Goal: Communication & Community: Participate in discussion

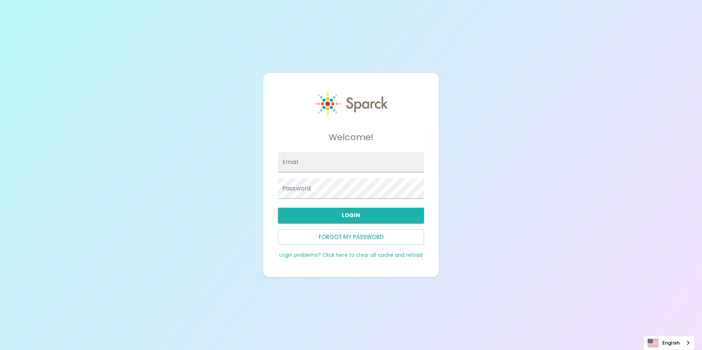
type input "[EMAIL_ADDRESS][DOMAIN_NAME]"
click at [355, 213] on button "Login" at bounding box center [351, 215] width 146 height 15
click at [362, 217] on button "Login" at bounding box center [351, 215] width 146 height 15
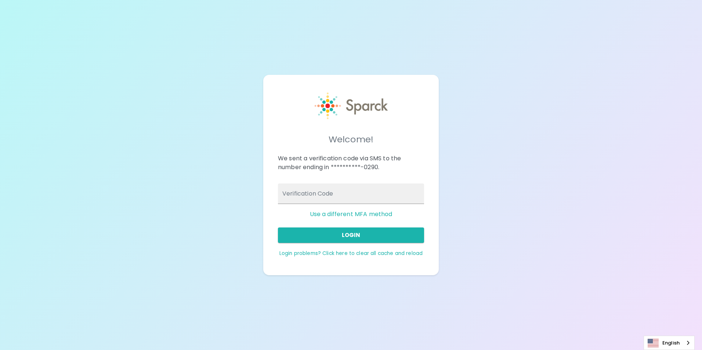
click at [394, 196] on input "Verification Code" at bounding box center [351, 194] width 146 height 21
type input "778842"
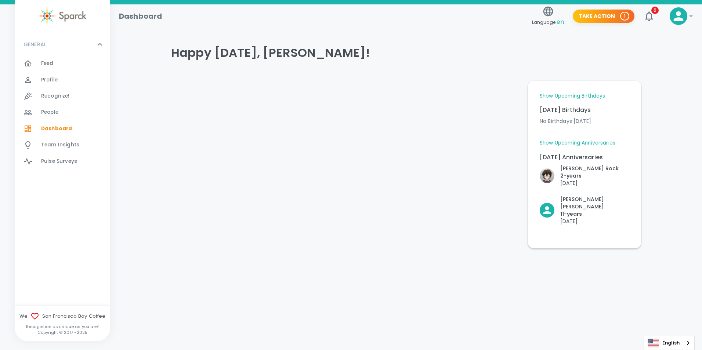
drag, startPoint x: 573, startPoint y: 97, endPoint x: 589, endPoint y: 104, distance: 17.7
click at [573, 97] on link "Show Upcoming Birthdays" at bounding box center [572, 95] width 65 height 7
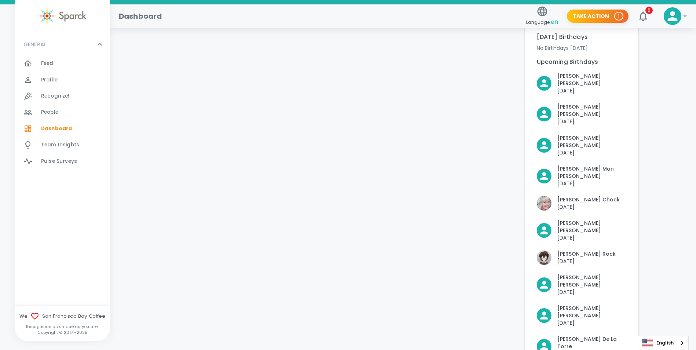
scroll to position [73, 0]
click at [68, 58] on div "Feed 0" at bounding box center [75, 63] width 69 height 10
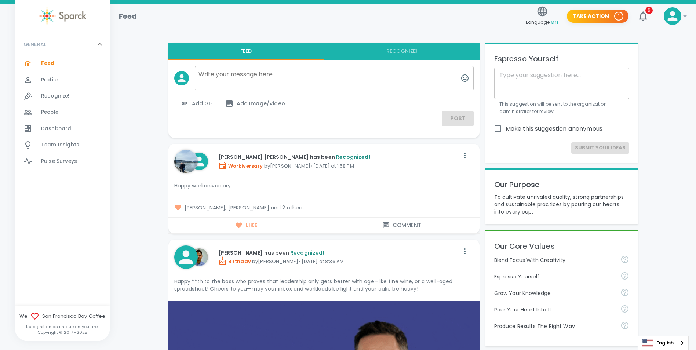
click at [640, 11] on icon "button" at bounding box center [644, 16] width 12 height 12
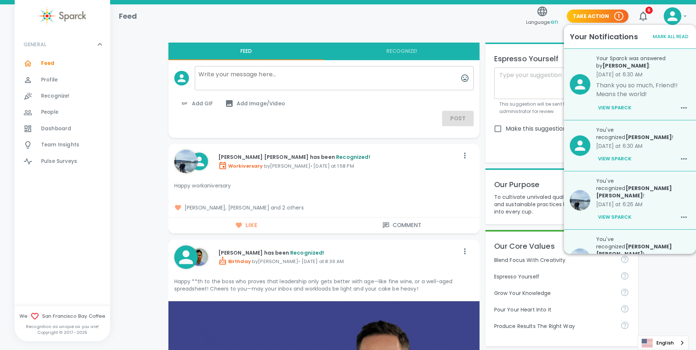
click at [649, 83] on p "Thank you so much, Friend!! Means the world!" at bounding box center [643, 90] width 94 height 18
click at [618, 78] on div "Your Sparck was answered by [PERSON_NAME] : [DATE] at 6:30 AM Thank you so much…" at bounding box center [641, 81] width 100 height 65
drag, startPoint x: 618, startPoint y: 78, endPoint x: 623, endPoint y: 109, distance: 31.2
click at [623, 109] on button "View Sparck" at bounding box center [614, 108] width 37 height 12
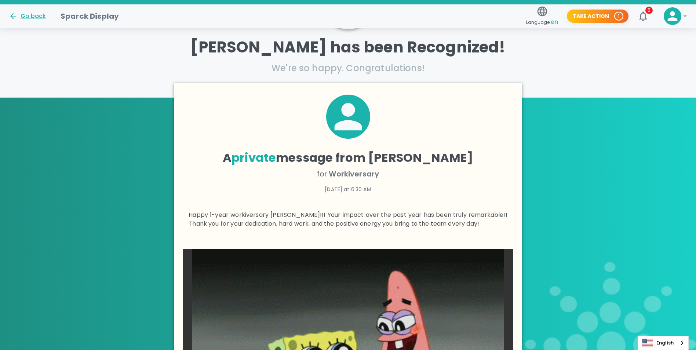
scroll to position [100, 0]
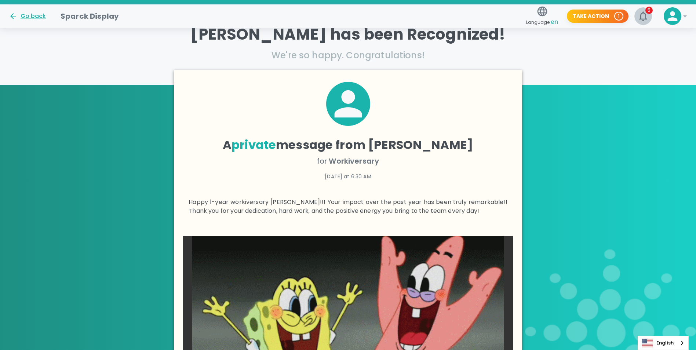
click at [646, 18] on icon "button" at bounding box center [643, 16] width 8 height 10
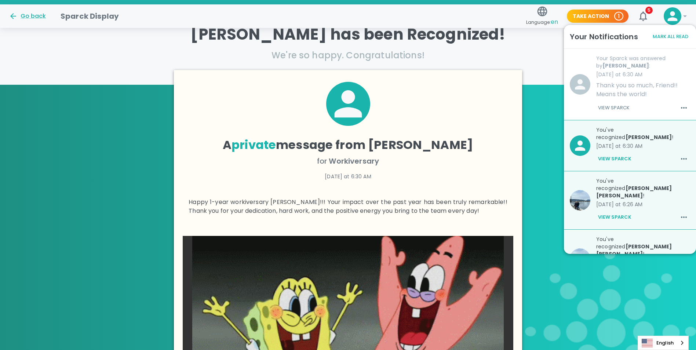
click at [680, 109] on icon "button" at bounding box center [684, 108] width 9 height 9
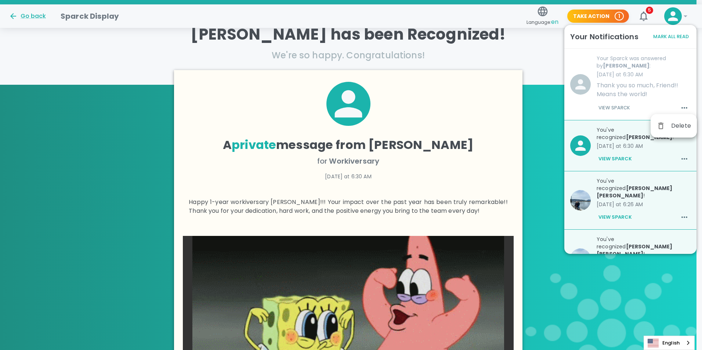
click at [659, 74] on div at bounding box center [351, 175] width 702 height 350
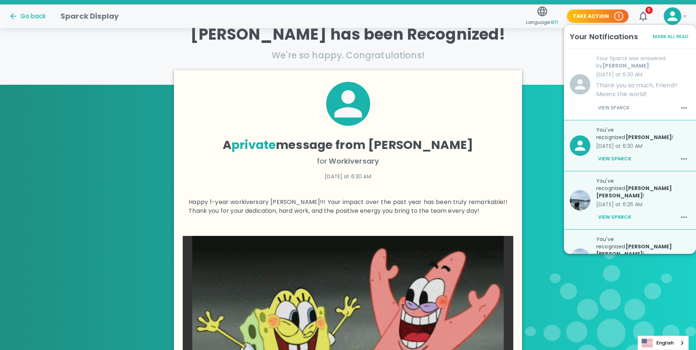
click at [647, 77] on p "[DATE] at 6:30 AM" at bounding box center [643, 74] width 94 height 7
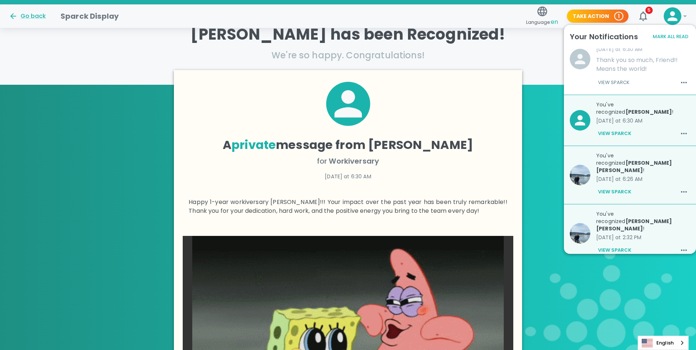
scroll to position [37, 0]
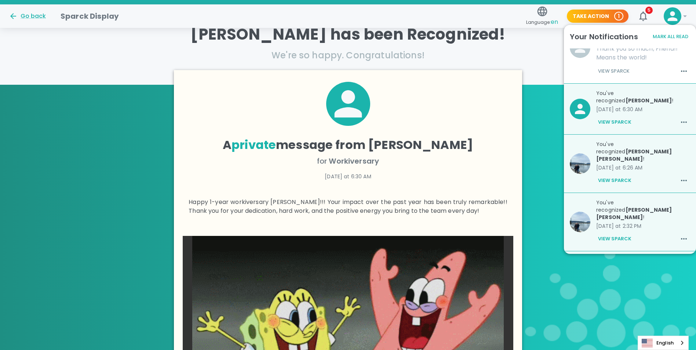
click at [643, 106] on p "[DATE] at 6:30 AM" at bounding box center [643, 109] width 94 height 7
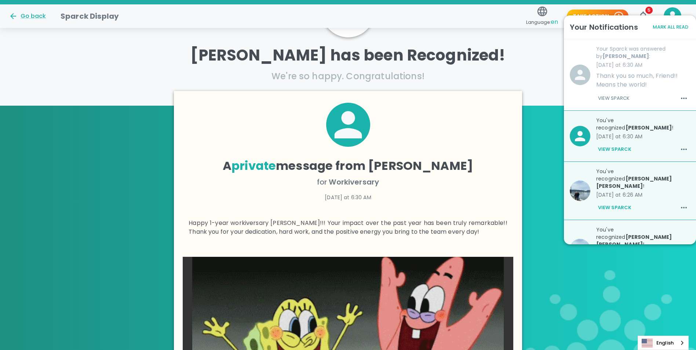
scroll to position [63, 0]
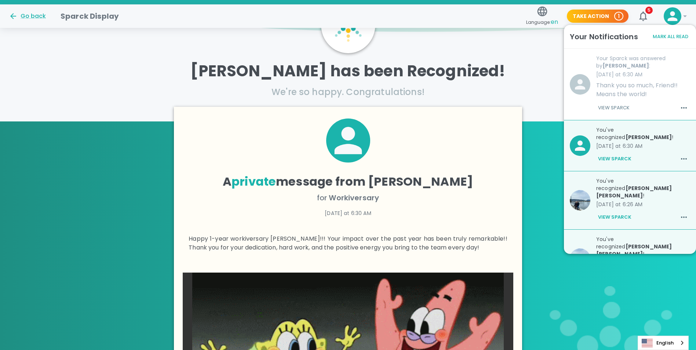
click at [540, 180] on div "A private message from [PERSON_NAME] for Workiversary [DATE] at 6:30 AM Happy 1…" at bounding box center [348, 286] width 696 height 330
